Goal: Find specific page/section: Find specific page/section

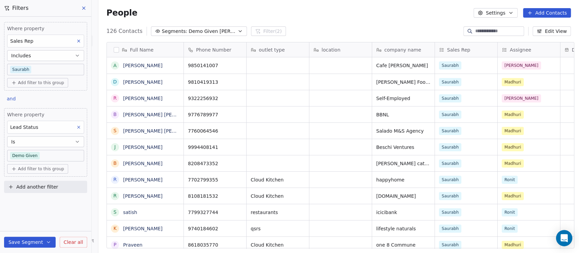
scroll to position [216, 477]
click at [41, 71] on body "On2Cook India Pvt. Ltd. Contacts People Marketing Workflows Campaigns Sales Pip…" at bounding box center [289, 126] width 579 height 253
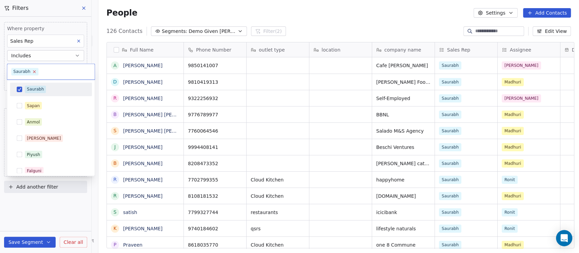
click at [32, 72] on icon at bounding box center [34, 71] width 4 height 4
click at [33, 102] on span "Sapan" at bounding box center [33, 105] width 17 height 7
click at [325, 17] on html "On2Cook India Pvt. Ltd. Contacts People Marketing Workflows Campaigns Sales Pip…" at bounding box center [289, 126] width 579 height 253
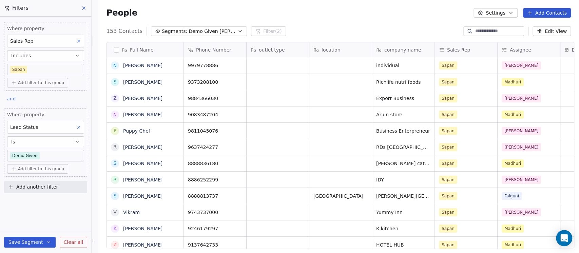
click at [54, 68] on body "On2Cook India Pvt. Ltd. Contacts People Marketing Workflows Campaigns Sales Pip…" at bounding box center [289, 126] width 579 height 253
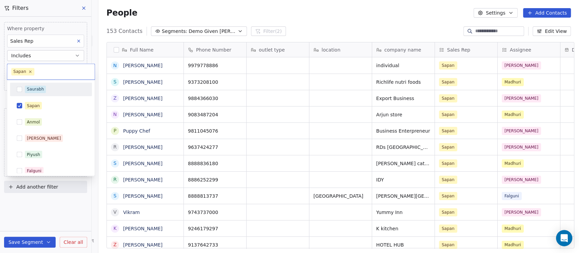
click at [25, 89] on span "Saurabh" at bounding box center [35, 88] width 21 height 7
click at [31, 113] on div "[PERSON_NAME] [PERSON_NAME] [PERSON_NAME] [PERSON_NAME] [PERSON_NAME]" at bounding box center [51, 145] width 82 height 127
click at [33, 108] on div "Sapan" at bounding box center [33, 105] width 13 height 6
click at [319, 23] on html "On2Cook India Pvt. Ltd. Contacts People Marketing Workflows Campaigns Sales Pip…" at bounding box center [289, 126] width 579 height 253
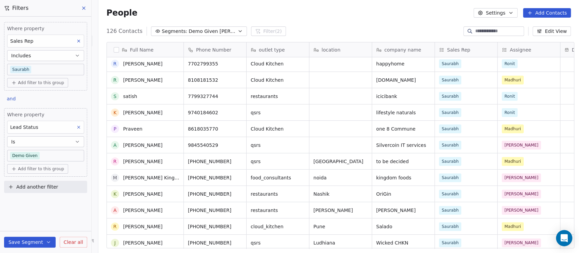
scroll to position [0, 0]
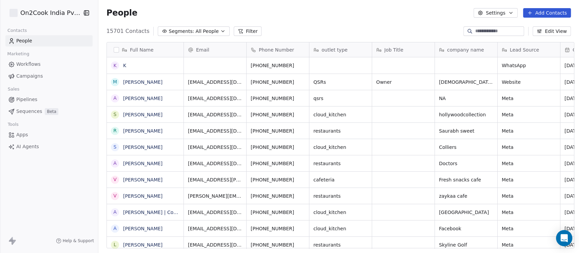
scroll to position [216, 477]
click at [195, 29] on span "All People" at bounding box center [206, 31] width 23 height 7
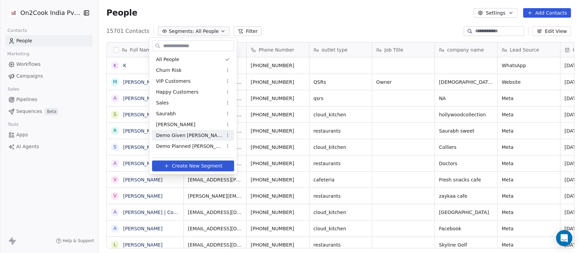
click at [186, 134] on span "Demo Given [PERSON_NAME]" at bounding box center [189, 135] width 66 height 7
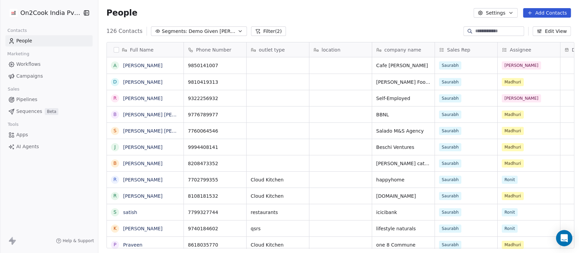
click at [205, 28] on span "Demo Given [PERSON_NAME]" at bounding box center [211, 31] width 47 height 7
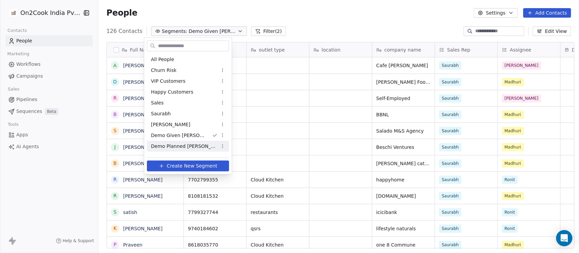
click at [182, 144] on span "Demo Planned Sam" at bounding box center [184, 146] width 66 height 7
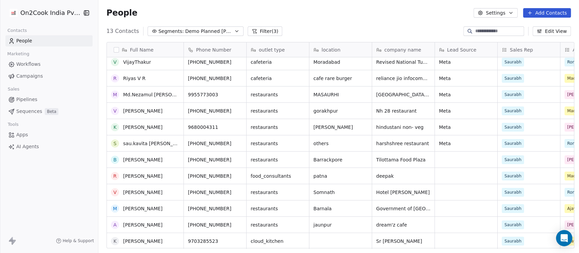
scroll to position [0, 0]
